Goal: Check status

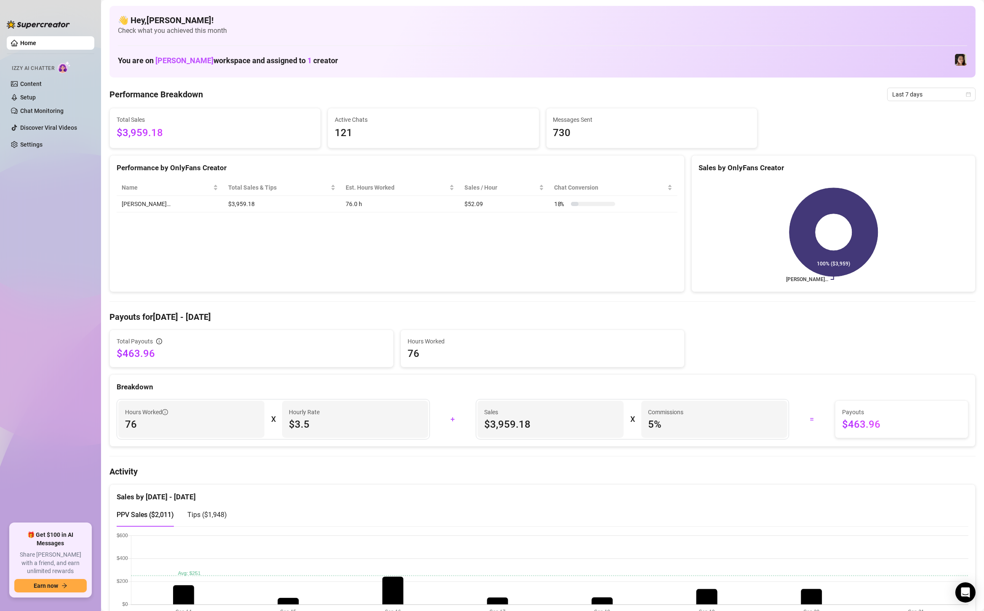
click at [928, 93] on span "Last 7 days" at bounding box center [931, 94] width 78 height 13
click at [930, 163] on div "Custom date" at bounding box center [931, 164] width 75 height 9
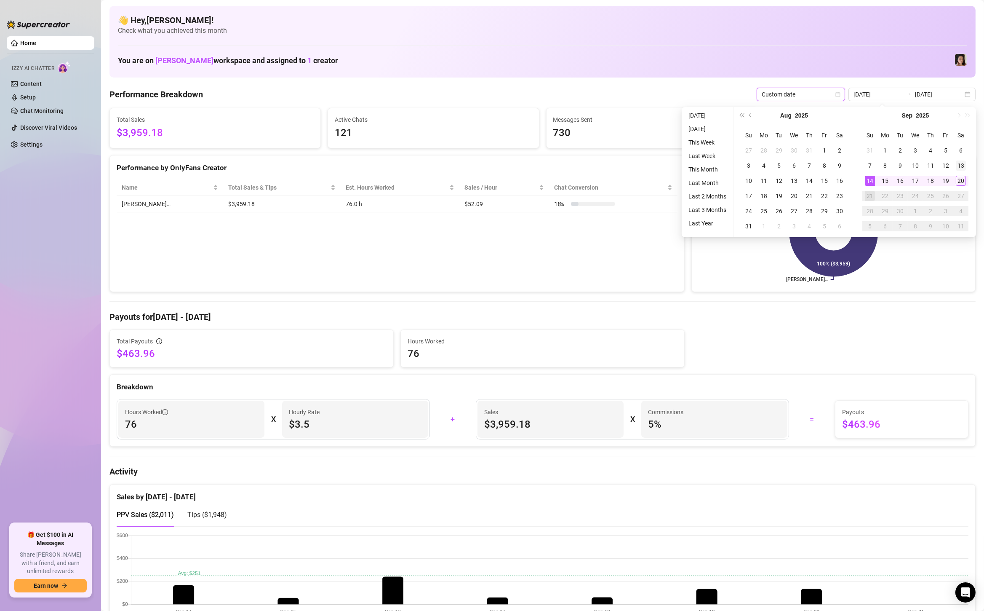
type input "[DATE]"
click at [963, 167] on div "13" at bounding box center [961, 165] width 10 height 10
type input "[DATE]"
click at [965, 181] on div "20" at bounding box center [961, 181] width 10 height 10
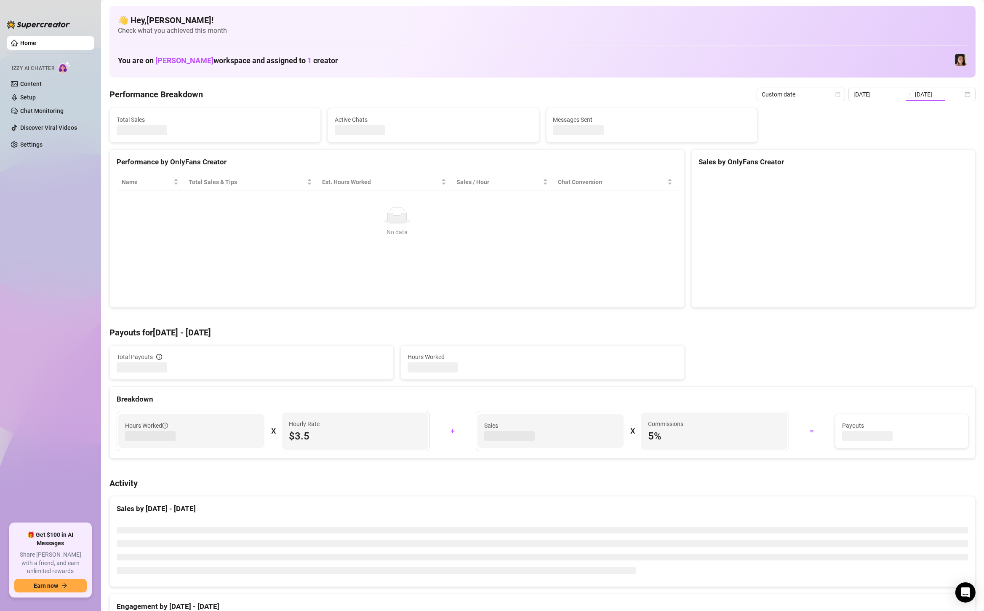
type input "[DATE]"
